Goal: Task Accomplishment & Management: Use online tool/utility

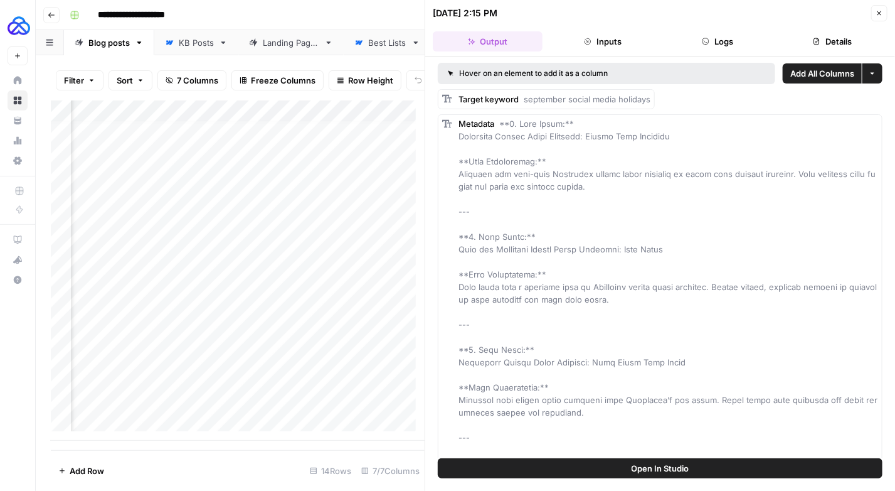
click at [737, 36] on button "Logs" at bounding box center [718, 41] width 110 height 20
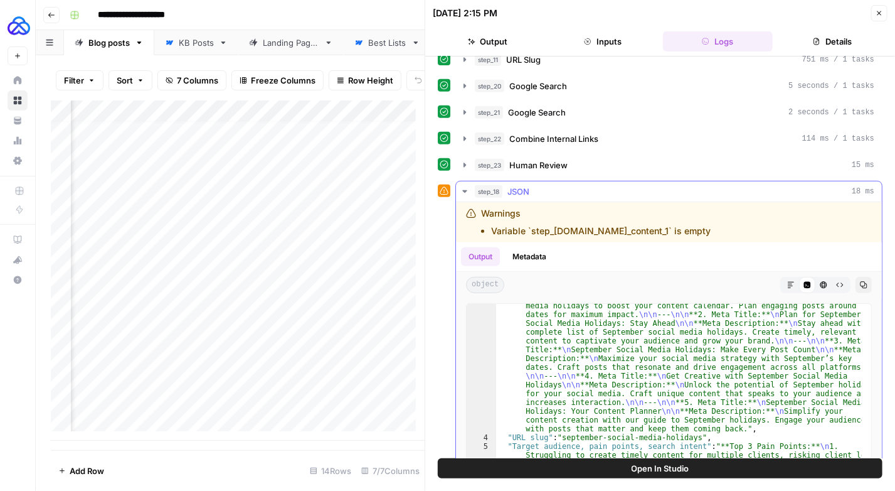
scroll to position [151, 0]
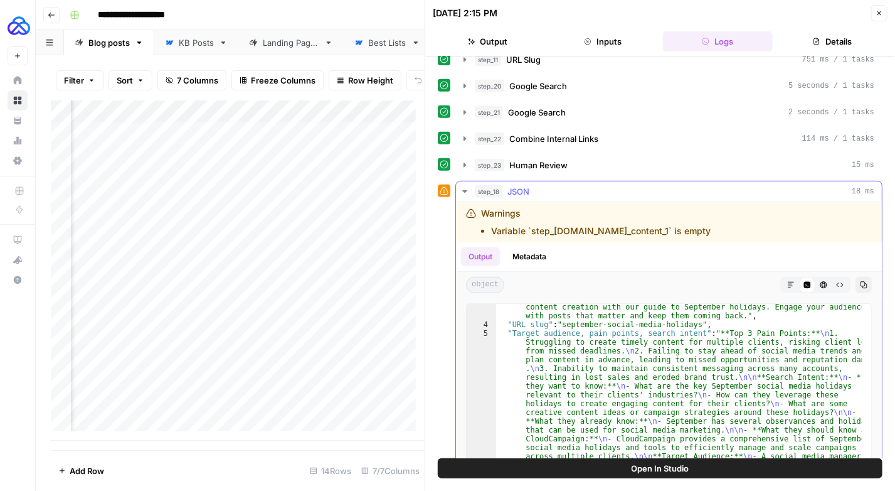
click at [788, 282] on icon "button" at bounding box center [791, 285] width 6 height 6
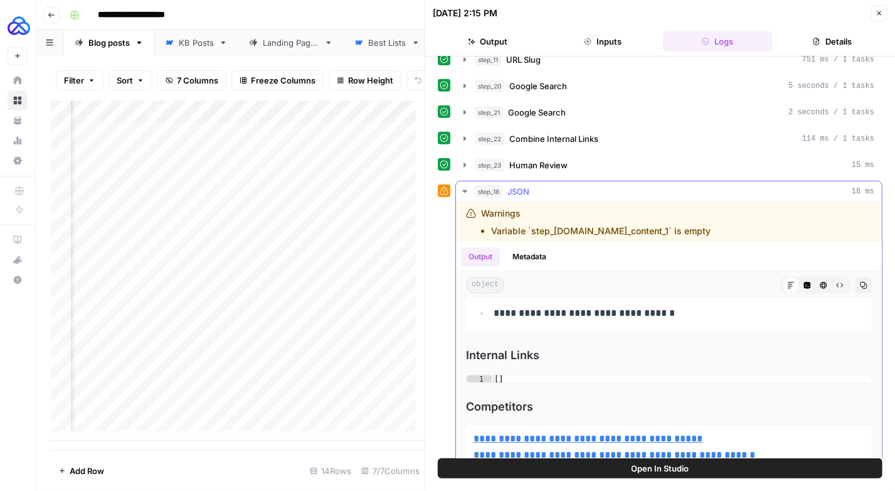
scroll to position [1632, 0]
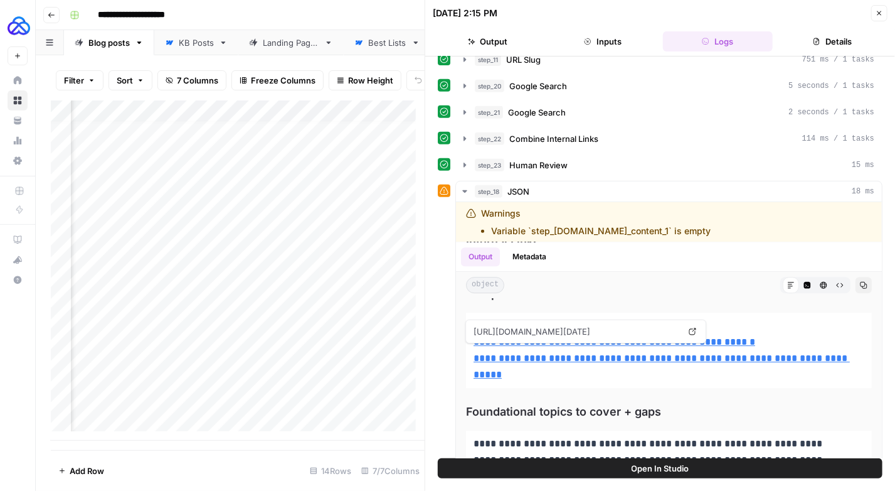
click at [882, 12] on icon "button" at bounding box center [880, 13] width 8 height 8
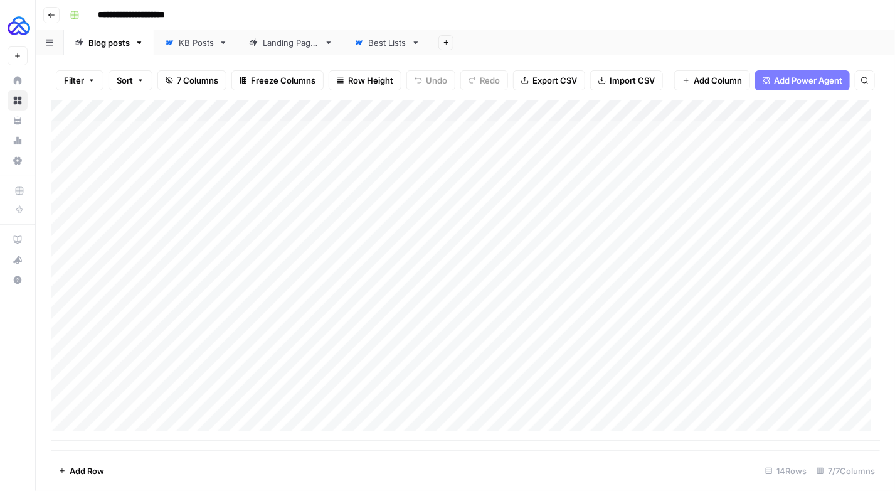
click at [816, 323] on div "Add Column" at bounding box center [466, 270] width 830 height 340
click at [869, 323] on div "Add Column" at bounding box center [466, 270] width 830 height 340
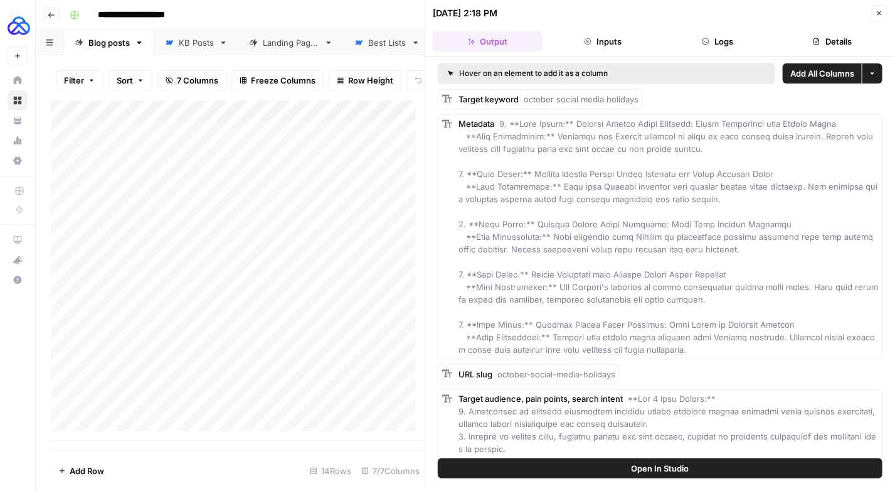
click at [725, 33] on button "Logs" at bounding box center [718, 41] width 110 height 20
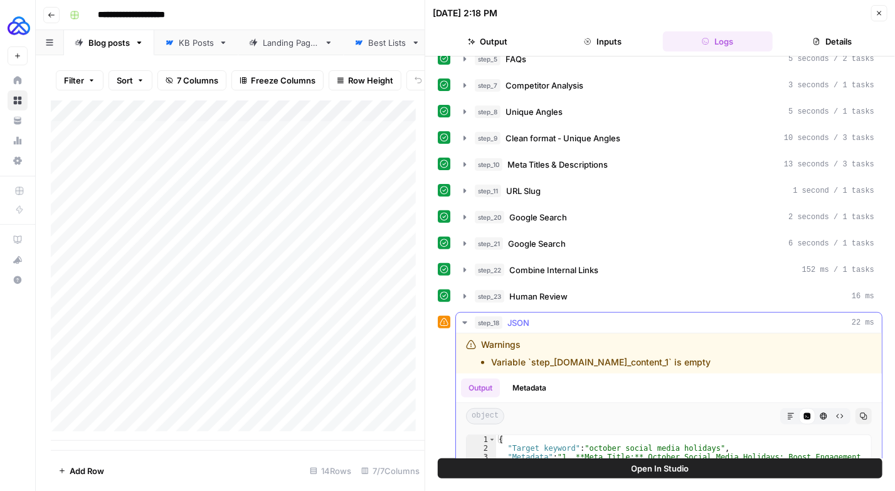
scroll to position [126, 0]
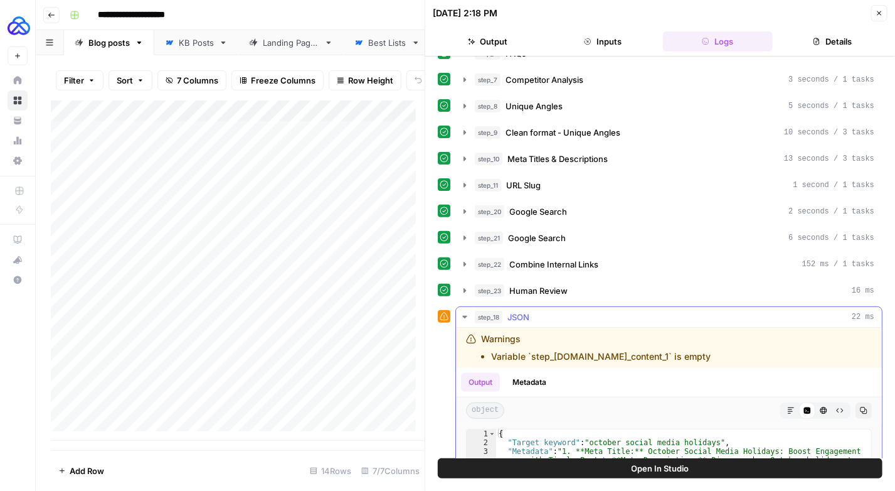
click at [788, 407] on icon "button" at bounding box center [792, 411] width 8 height 8
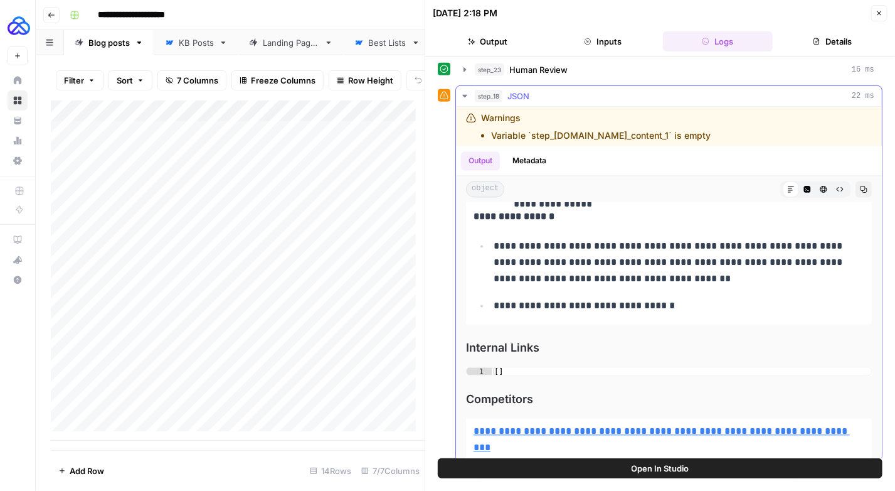
scroll to position [1255, 0]
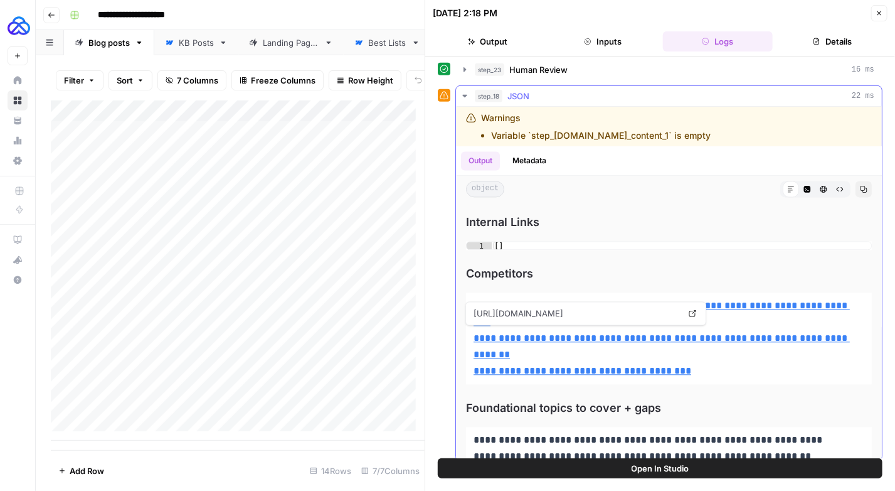
drag, startPoint x: 715, startPoint y: 364, endPoint x: 456, endPoint y: 296, distance: 268.7
copy p "**********"
